Goal: Complete application form

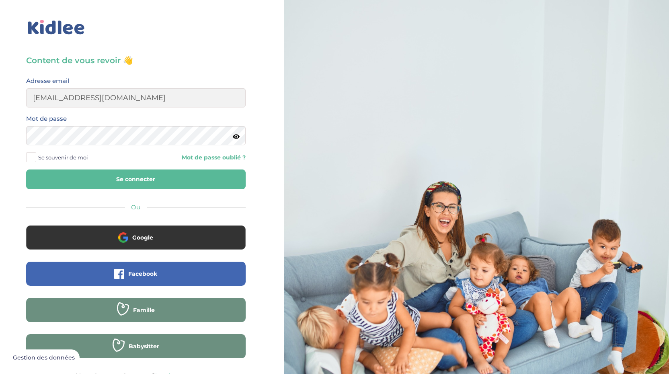
click at [32, 152] on label "Se souvenir de moi" at bounding box center [60, 157] width 68 height 12
click at [0, 0] on input "Se souvenir de moi" at bounding box center [0, 0] width 0 height 0
click at [52, 181] on button "Se connecter" at bounding box center [136, 179] width 220 height 20
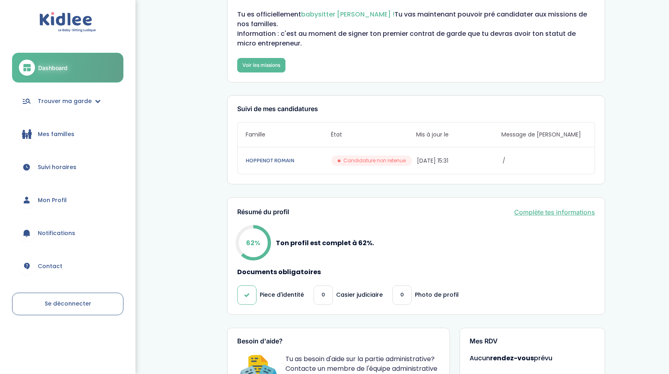
scroll to position [36, 0]
click at [570, 210] on link "Complète tes informations" at bounding box center [554, 212] width 81 height 10
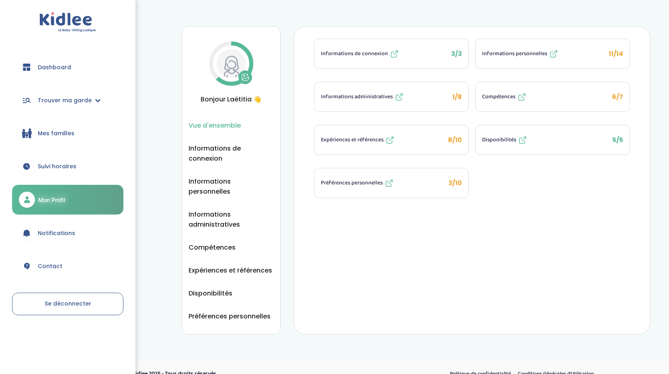
click at [459, 98] on span "1/8" at bounding box center [457, 96] width 10 height 9
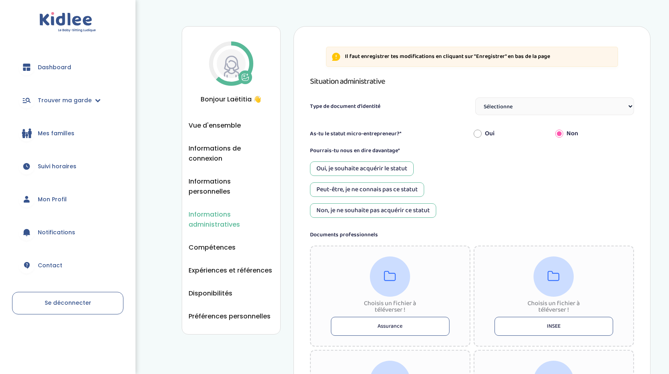
click at [543, 106] on select "Sélectionne Carte d'identité française ou Passeport français daté de moins de 5…" at bounding box center [554, 106] width 159 height 18
select select "Carte d'identité française ou Passeport français daté de moins de 5 ans"
click at [375, 168] on div "Oui, je souhaite acquérir le statut" at bounding box center [362, 168] width 104 height 14
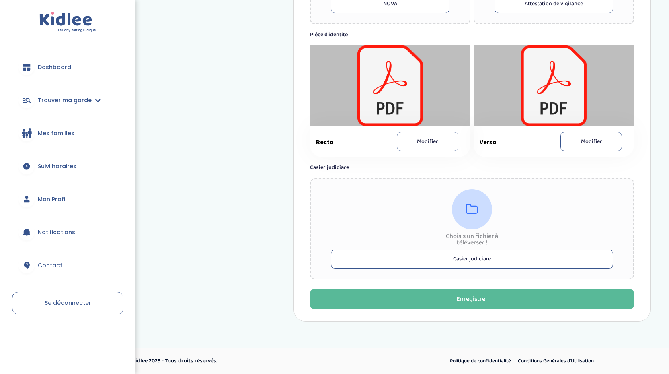
scroll to position [426, 0]
click at [434, 141] on button "Modifier" at bounding box center [428, 141] width 62 height 19
click at [588, 138] on button "Modifier" at bounding box center [592, 141] width 62 height 19
click at [465, 256] on button "Casier judiciare" at bounding box center [472, 258] width 282 height 19
click at [493, 262] on button "Casier judiciare" at bounding box center [472, 258] width 282 height 19
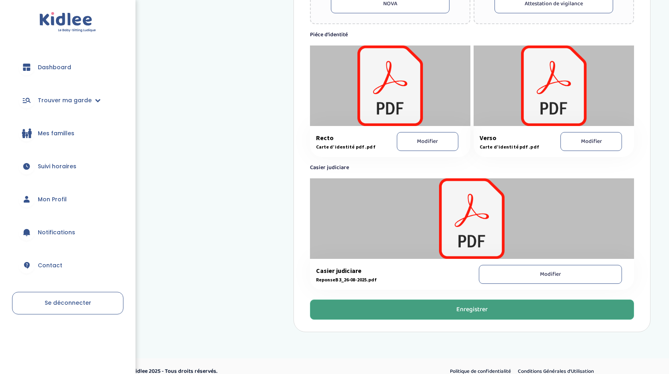
click at [466, 314] on button "Enregistrer" at bounding box center [472, 309] width 324 height 20
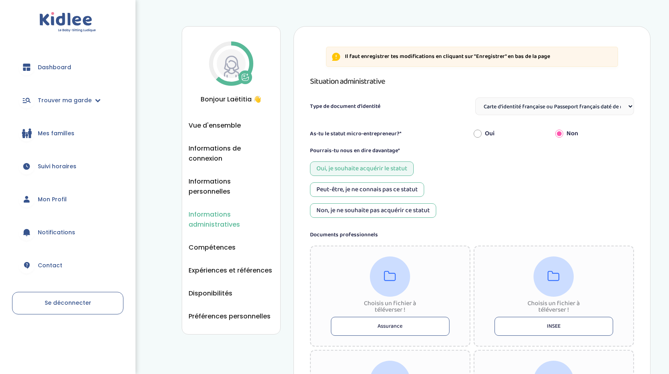
scroll to position [0, 0]
click at [240, 66] on img at bounding box center [231, 63] width 29 height 29
click at [205, 126] on span "Vue d'ensemble" at bounding box center [215, 125] width 52 height 10
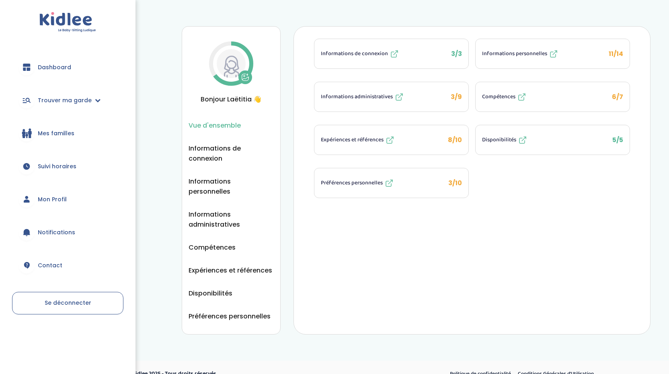
click at [454, 100] on span "3/9" at bounding box center [456, 96] width 11 height 9
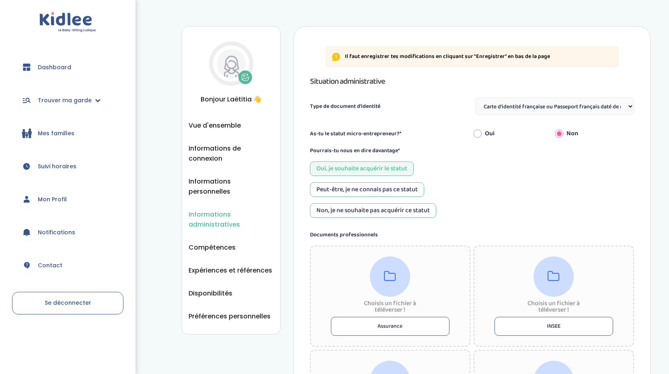
select select "Carte d'identité française ou Passeport français daté de moins de 5 ans"
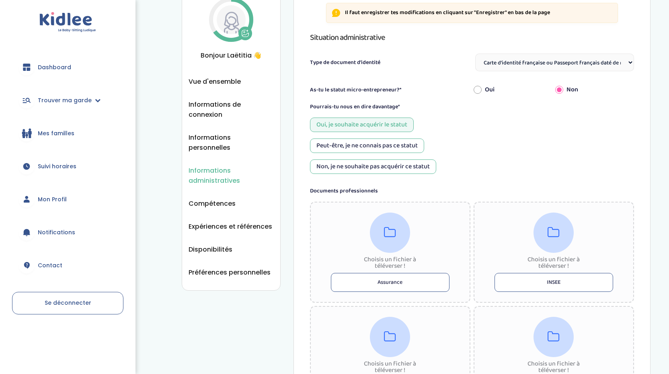
scroll to position [68, 0]
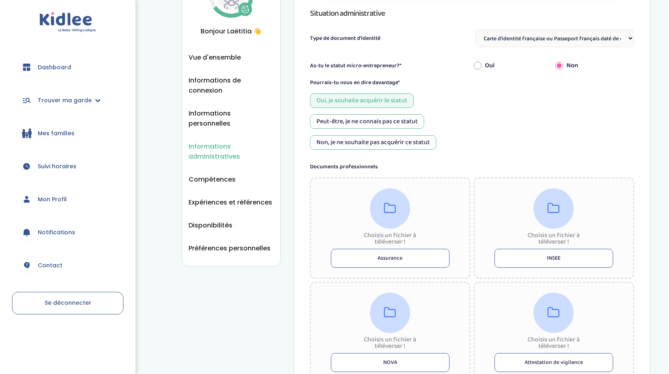
click at [212, 141] on span "Informations administratives" at bounding box center [231, 151] width 85 height 20
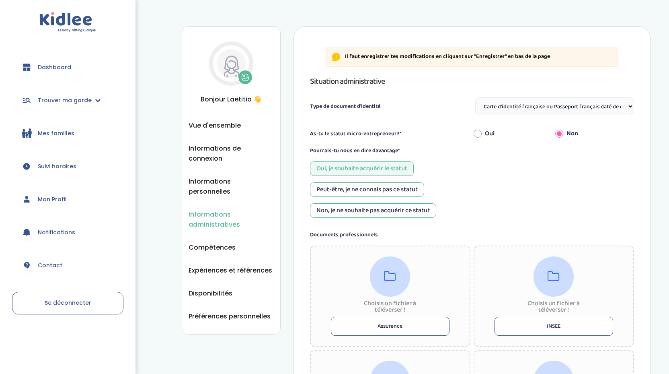
select select "Carte d'identité française ou Passeport français daté de moins de 5 ans"
click at [206, 128] on span "Vue d'ensemble" at bounding box center [215, 125] width 52 height 10
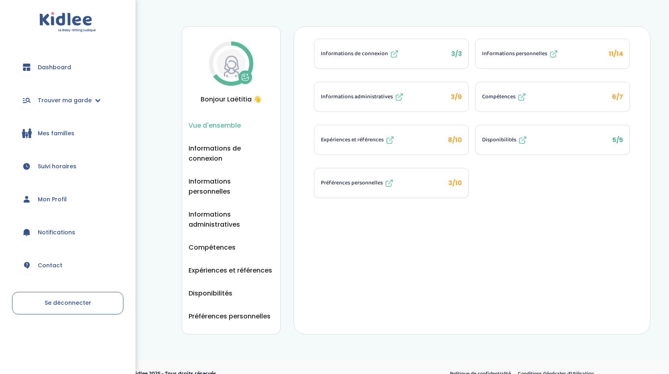
click at [606, 101] on button "Compétences 6/7" at bounding box center [553, 96] width 154 height 29
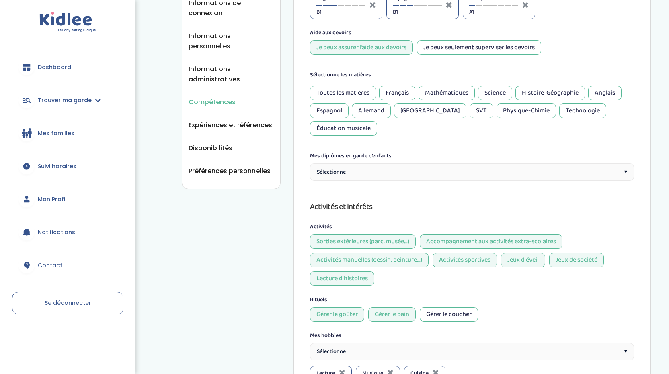
scroll to position [146, 0]
click at [516, 173] on div "Sélectionne ▾" at bounding box center [472, 170] width 324 height 17
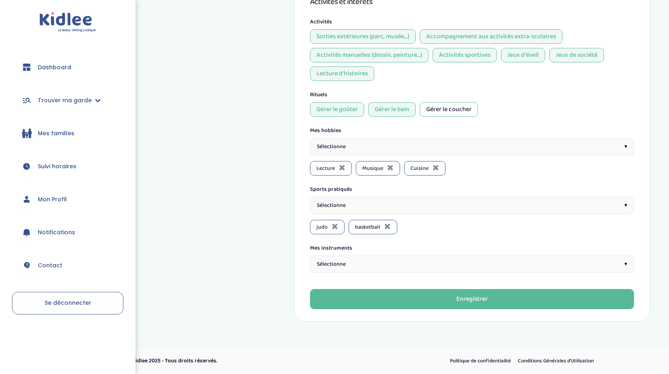
scroll to position [364, 0]
click at [465, 266] on div "Sélectionne ▾" at bounding box center [472, 263] width 324 height 17
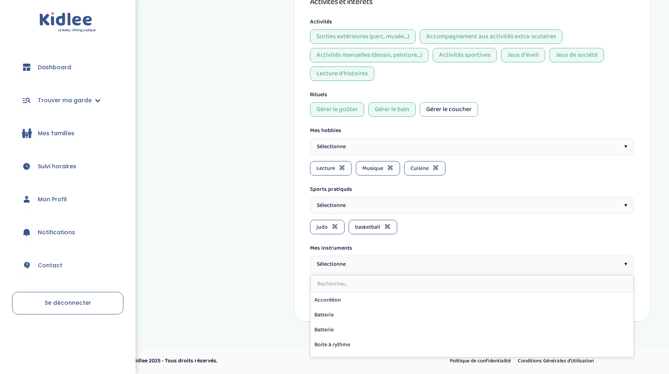
scroll to position [0, 0]
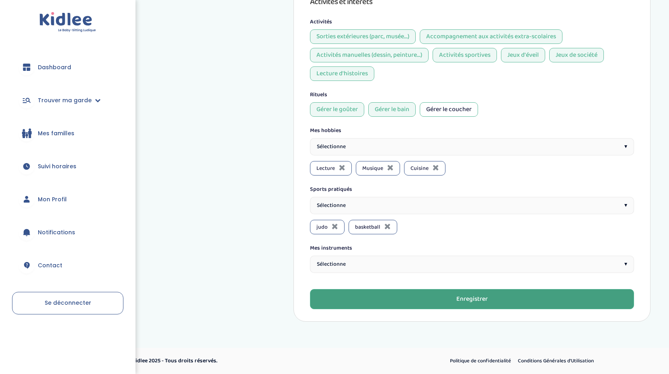
click at [428, 302] on button "Enregistrer" at bounding box center [472, 299] width 324 height 20
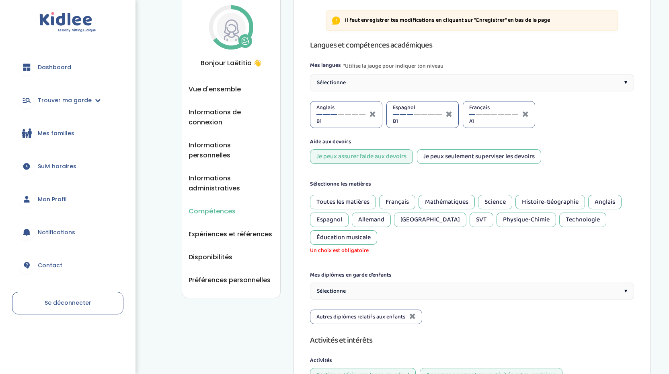
scroll to position [26, 0]
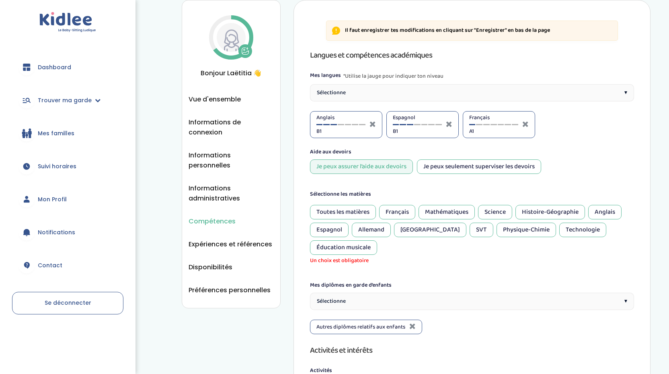
click at [339, 211] on div "Toutes les matières" at bounding box center [343, 212] width 66 height 14
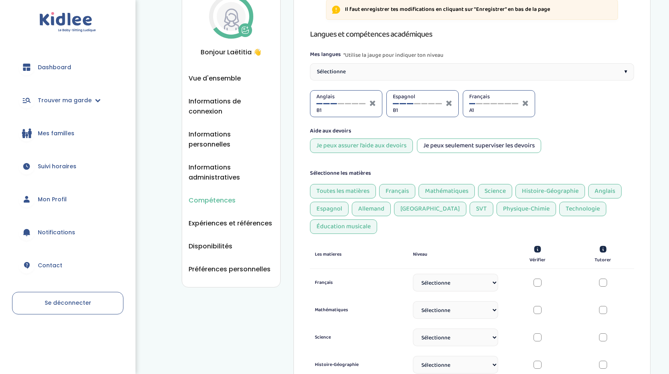
scroll to position [158, 0]
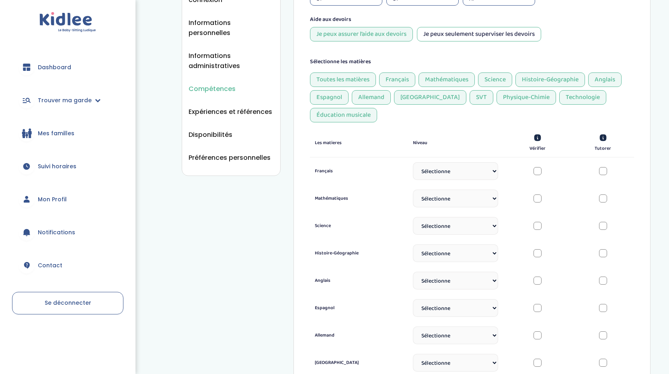
select select "3eme"
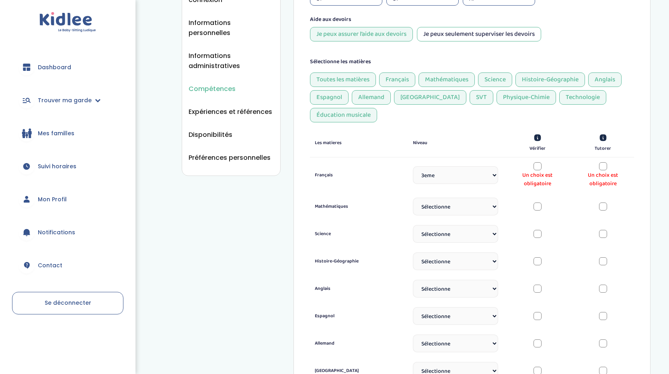
click at [604, 167] on div at bounding box center [603, 166] width 8 height 8
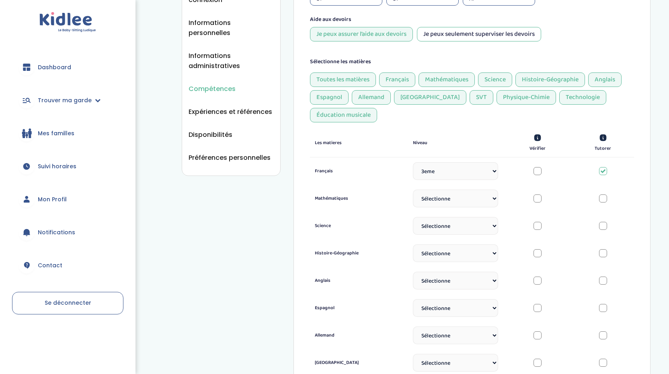
select select "3eme"
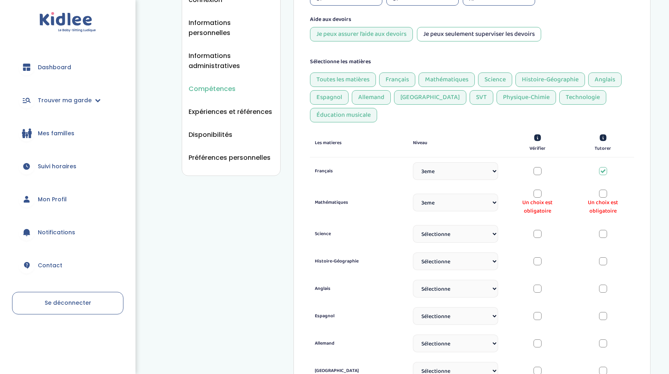
click at [604, 194] on div at bounding box center [603, 193] width 8 height 8
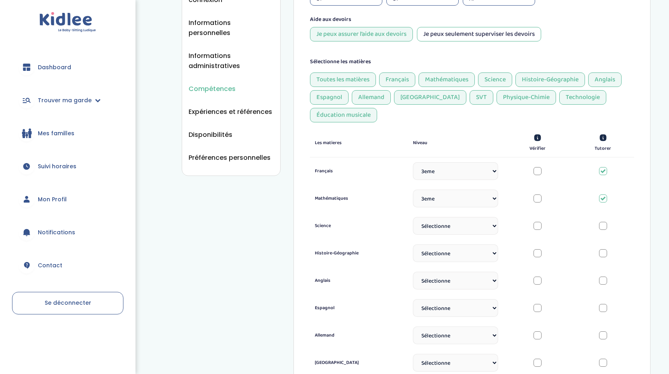
select select "3eme"
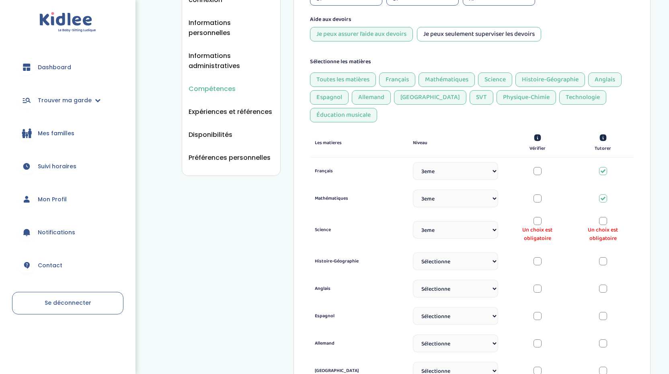
click at [602, 220] on div at bounding box center [603, 221] width 8 height 8
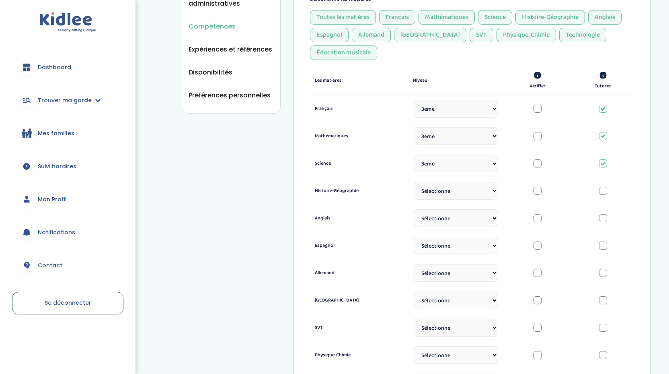
scroll to position [224, 0]
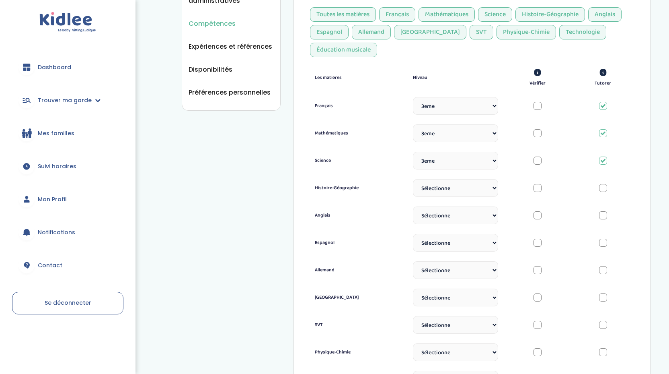
select select "Terminale"
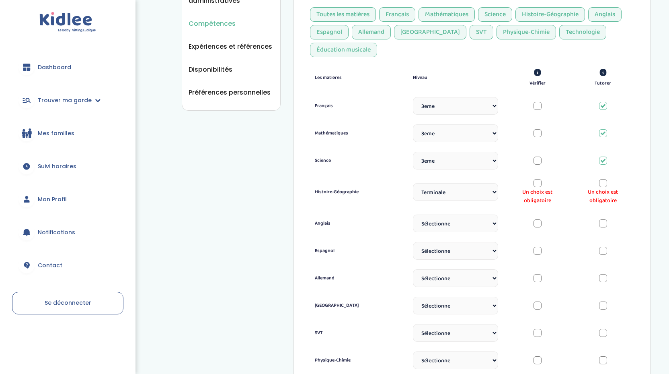
click at [603, 189] on span "Un choix est obligatoire" at bounding box center [603, 196] width 53 height 17
click at [603, 181] on div at bounding box center [603, 183] width 8 height 8
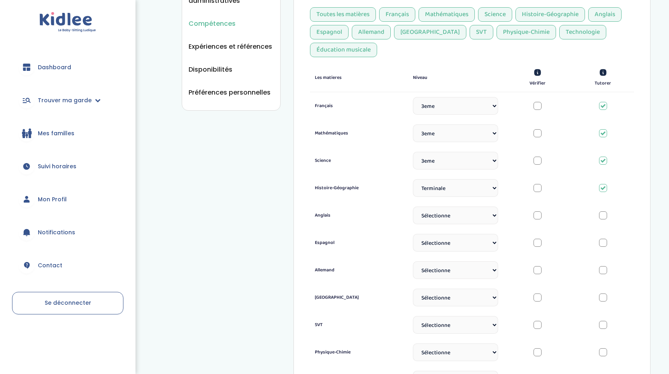
select select "3eme"
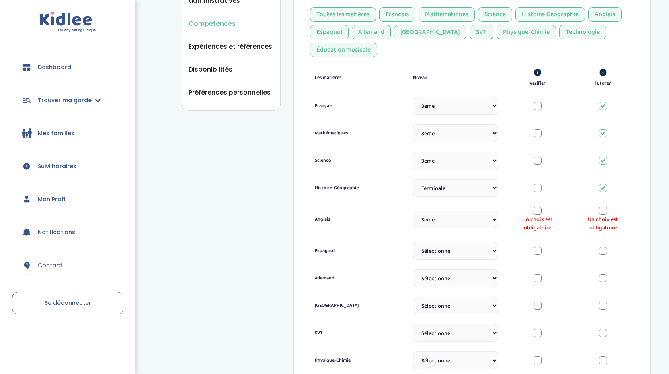
click at [602, 210] on div at bounding box center [603, 210] width 8 height 8
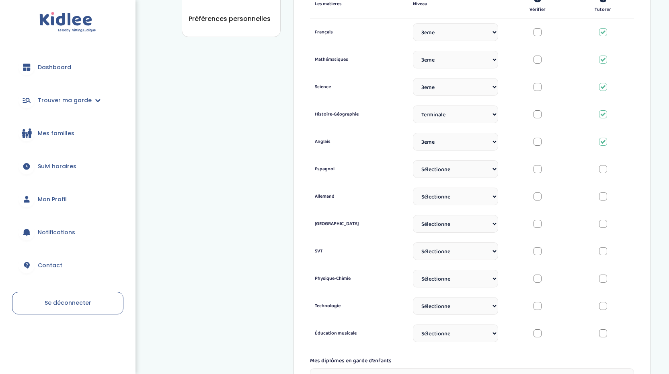
scroll to position [303, 0]
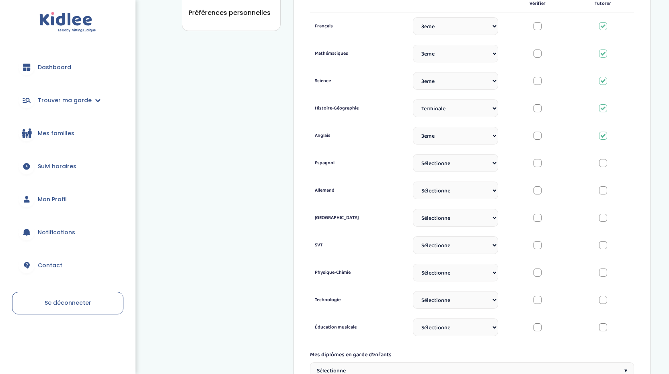
click at [485, 163] on select "Sélectionne CP [DATE] [DATE] CM1 CM2 6eme 5eme 4eme 3eme Seconde [GEOGRAPHIC_DA…" at bounding box center [455, 163] width 85 height 18
select select "3eme"
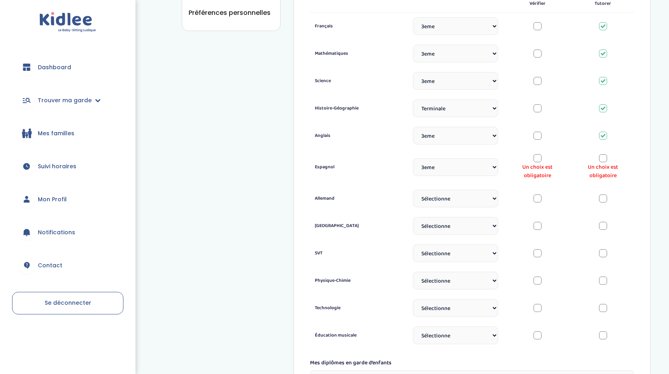
click at [536, 160] on div at bounding box center [538, 158] width 8 height 8
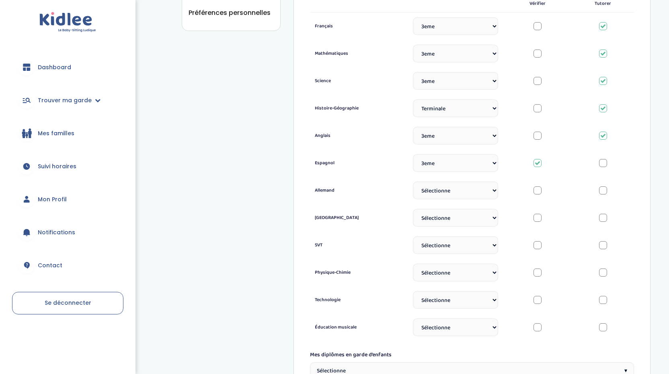
click at [449, 195] on select "Sélectionne CP [DATE] [DATE] CM1 CM2 6eme 5eme 4eme 3eme Seconde [GEOGRAPHIC_DA…" at bounding box center [455, 190] width 85 height 18
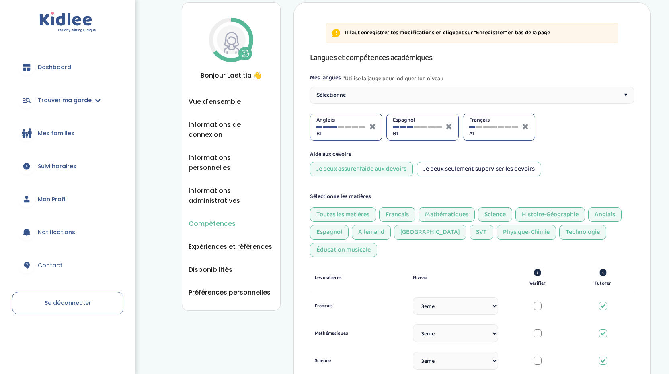
scroll to position [23, 0]
click at [369, 227] on div "Allemand" at bounding box center [371, 233] width 39 height 14
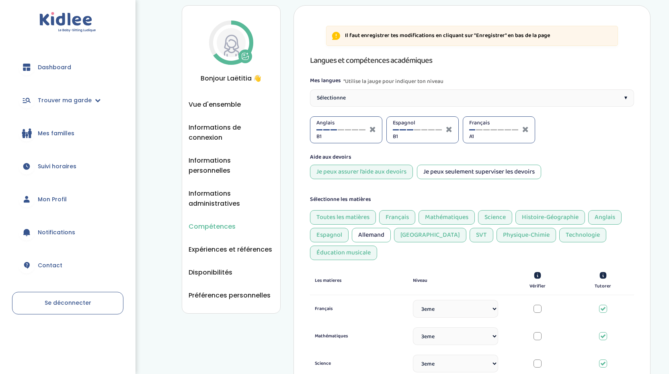
scroll to position [21, 0]
click at [409, 234] on div "[GEOGRAPHIC_DATA]" at bounding box center [430, 234] width 72 height 14
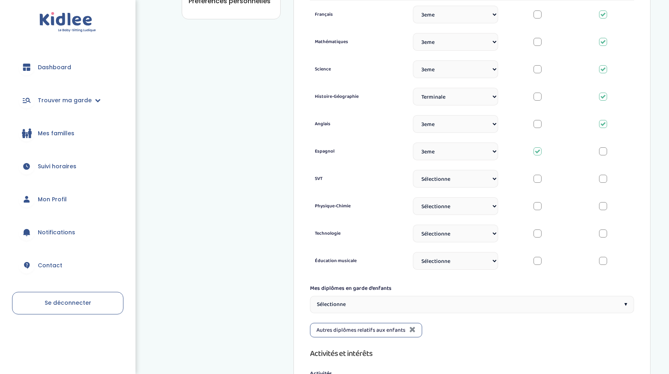
scroll to position [314, 0]
select select "Prémière"
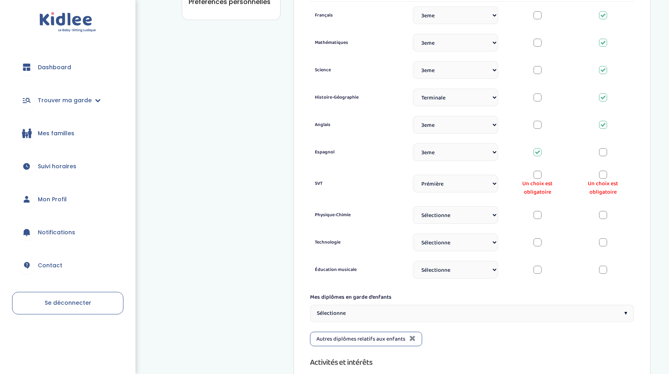
click at [600, 174] on div at bounding box center [603, 175] width 8 height 8
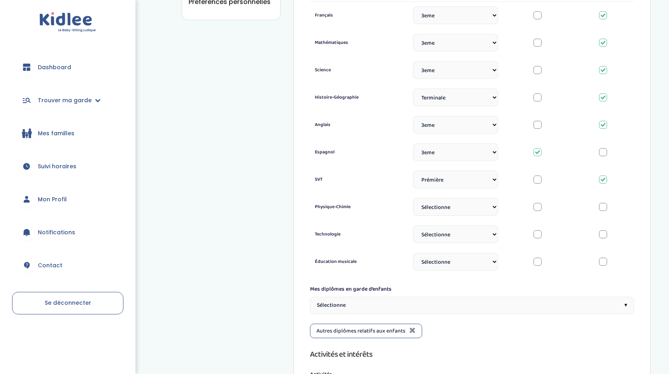
select select "3eme"
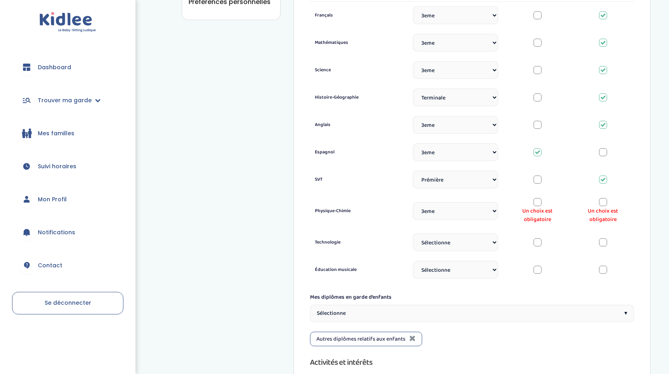
click at [606, 201] on div at bounding box center [603, 202] width 8 height 8
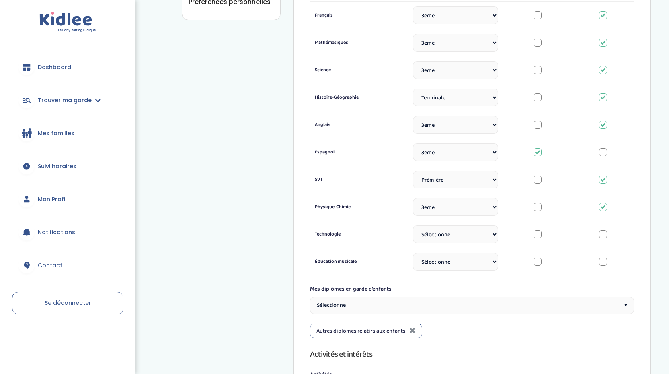
select select "3eme"
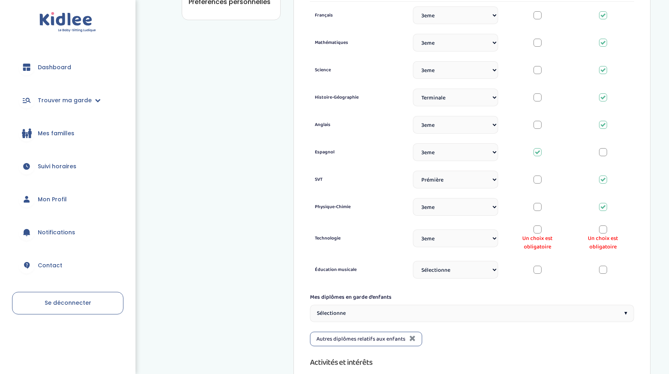
click at [601, 228] on div at bounding box center [603, 229] width 8 height 8
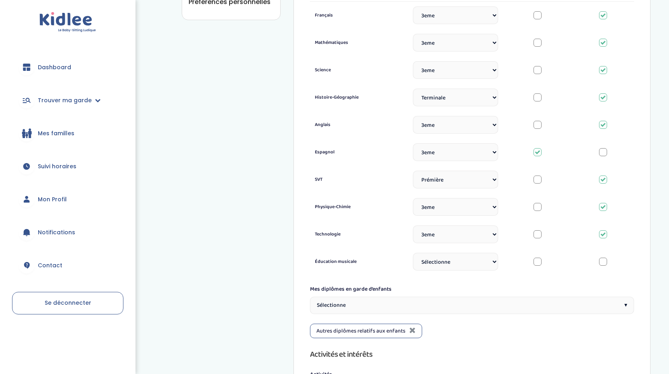
select select "3eme"
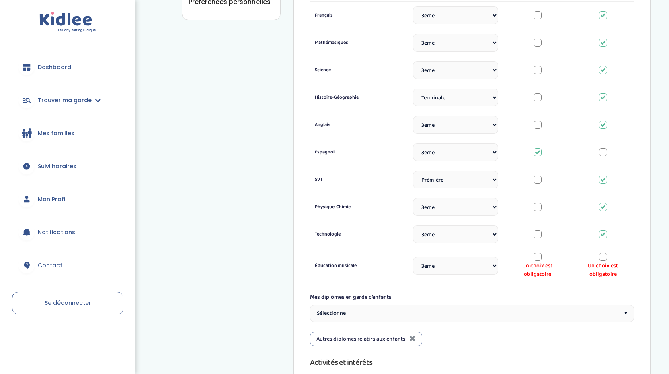
click at [606, 257] on div at bounding box center [603, 257] width 8 height 8
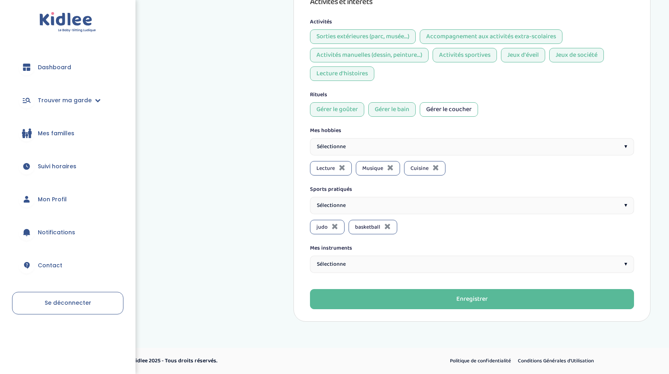
scroll to position [662, 0]
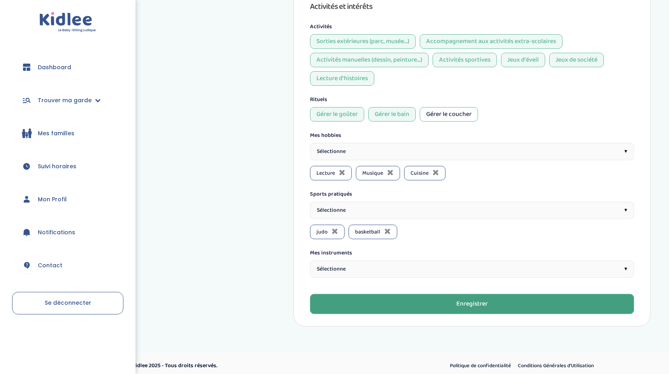
click at [438, 309] on button "Enregistrer" at bounding box center [472, 304] width 324 height 20
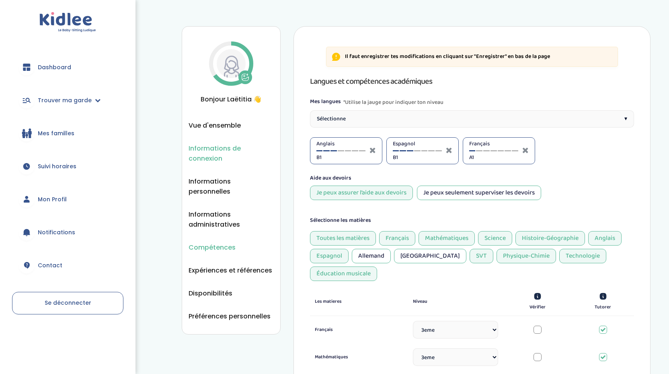
scroll to position [0, 0]
click at [218, 265] on span "Expériences et références" at bounding box center [231, 270] width 84 height 10
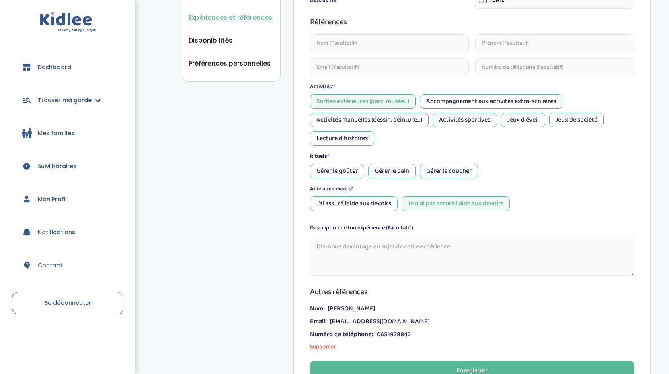
scroll to position [253, 0]
click at [447, 99] on div "Accompagnement aux activités extra-scolaires" at bounding box center [491, 101] width 143 height 14
click at [388, 122] on div "Activités manuelles (dessin, peinture...)" at bounding box center [369, 120] width 119 height 14
click at [466, 119] on div "Activités sportives" at bounding box center [465, 120] width 64 height 14
click at [537, 119] on div "Jeux d'éveil" at bounding box center [523, 120] width 44 height 14
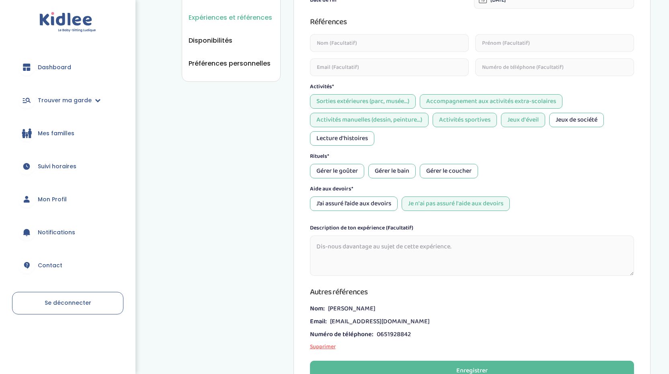
click at [598, 114] on div "Jeux de société" at bounding box center [576, 120] width 55 height 14
click at [353, 137] on div "Lecture d'histoires" at bounding box center [342, 138] width 64 height 14
click at [336, 171] on div "Gérer le goûter" at bounding box center [337, 171] width 54 height 14
click at [390, 171] on div "Gérer le bain" at bounding box center [391, 171] width 47 height 14
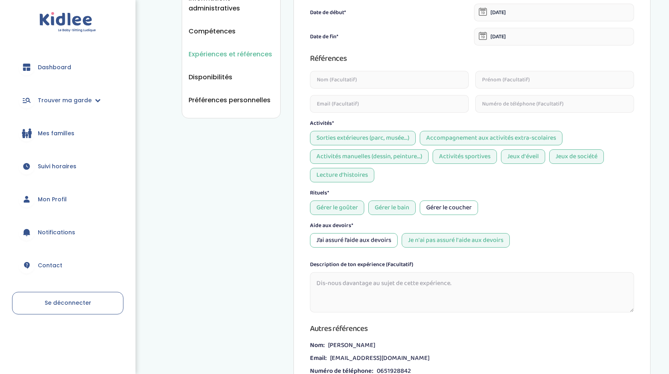
scroll to position [222, 0]
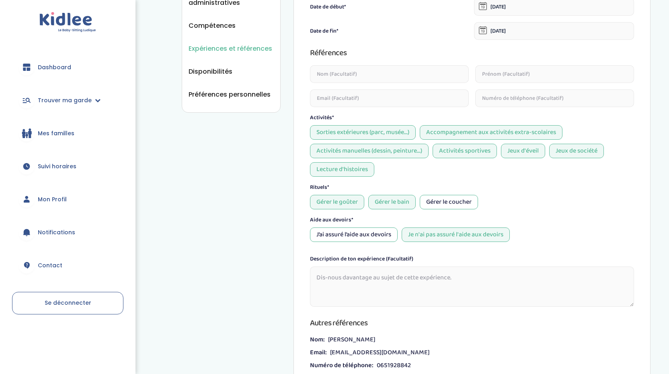
click at [370, 236] on div "J’ai assuré l’aide aux devoirs" at bounding box center [354, 234] width 88 height 14
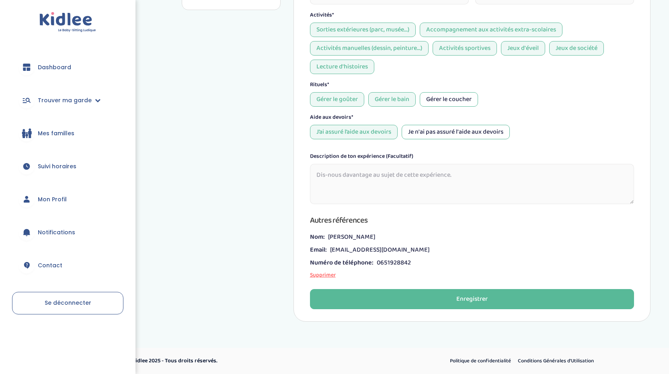
scroll to position [324, 0]
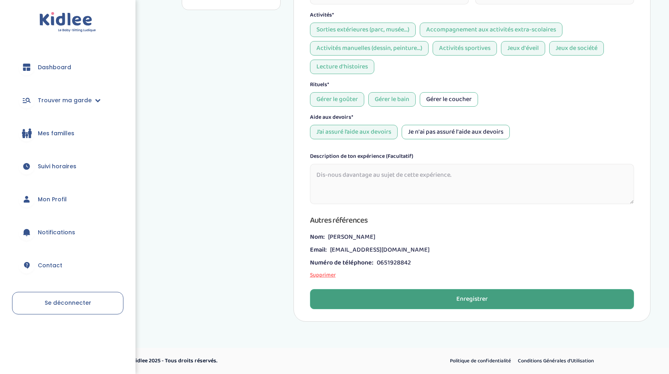
click at [374, 291] on button "Enregistrer" at bounding box center [472, 299] width 324 height 20
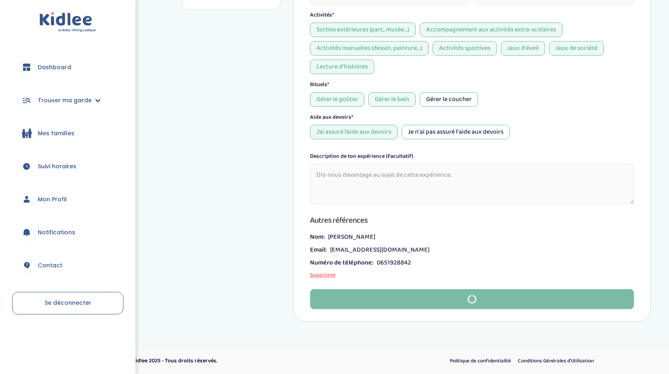
type textarea "null"
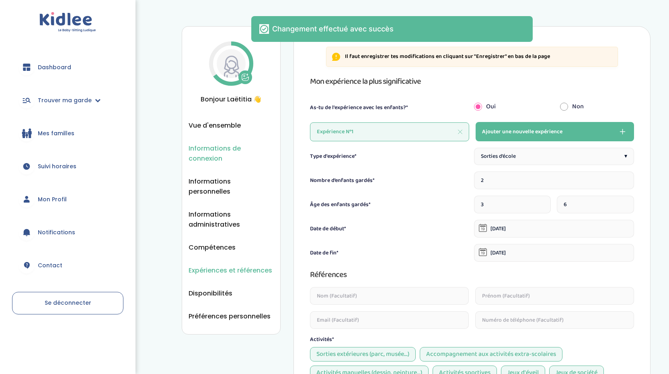
scroll to position [0, 0]
